Goal: Find specific page/section: Find specific page/section

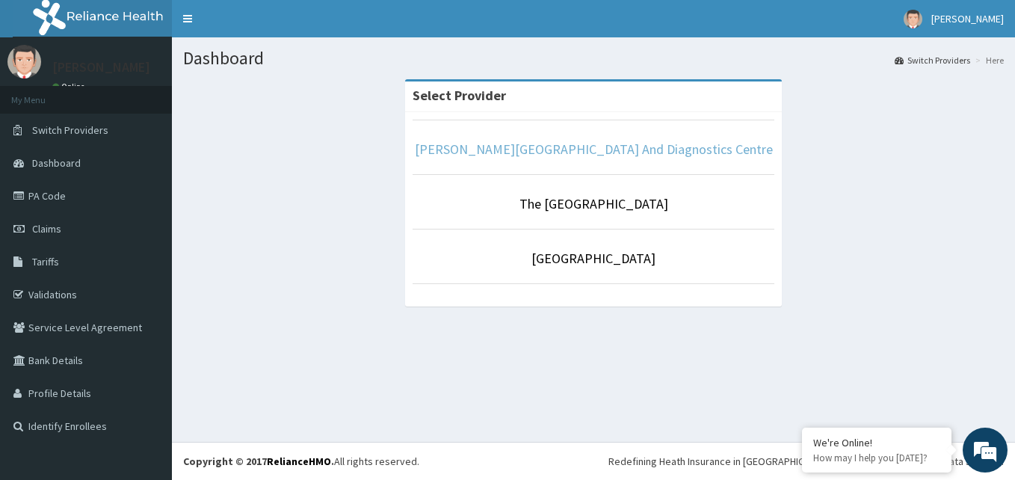
click at [602, 150] on link "Dr Hassan's Hospital And Diagnostics Centre" at bounding box center [594, 149] width 358 height 17
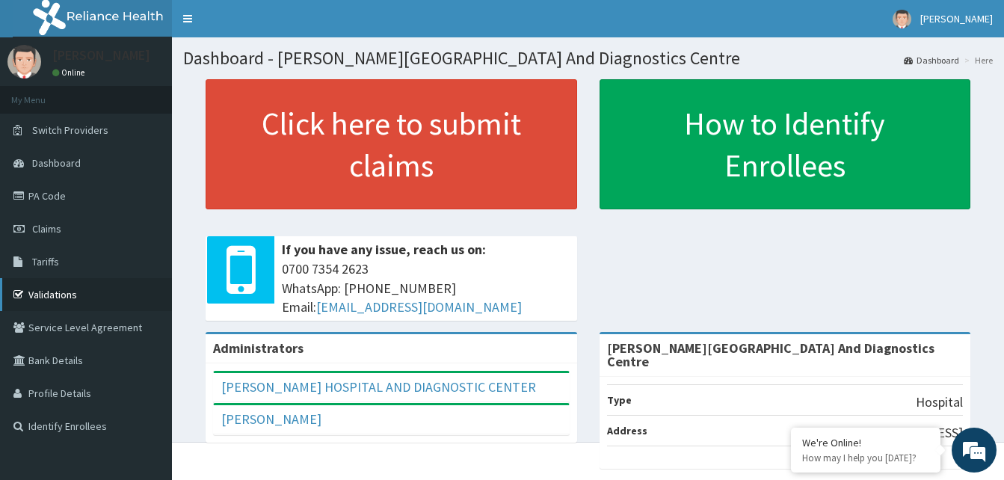
click at [57, 283] on link "Validations" at bounding box center [86, 294] width 172 height 33
